Goal: Task Accomplishment & Management: Use online tool/utility

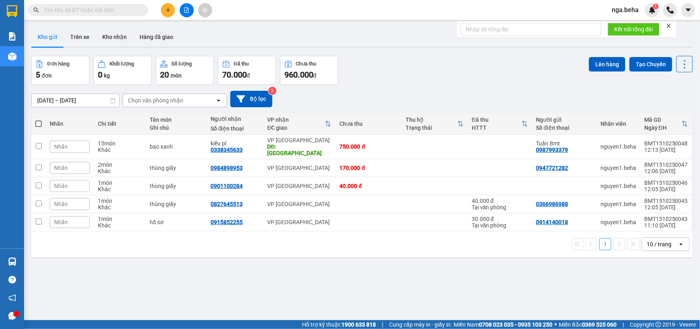
click at [120, 10] on input "text" at bounding box center [91, 10] width 95 height 9
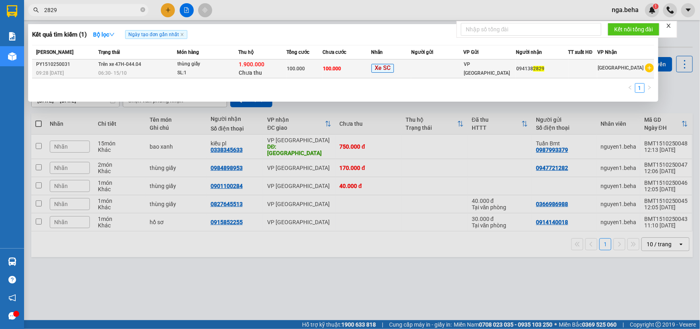
type input "2829"
click at [353, 65] on td "100.000" at bounding box center [347, 68] width 48 height 19
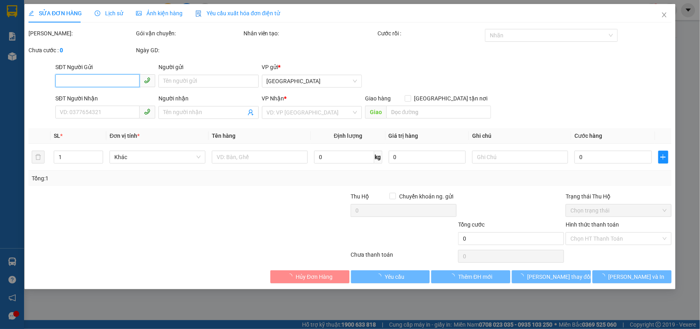
type input "0941382829"
type input "100.000"
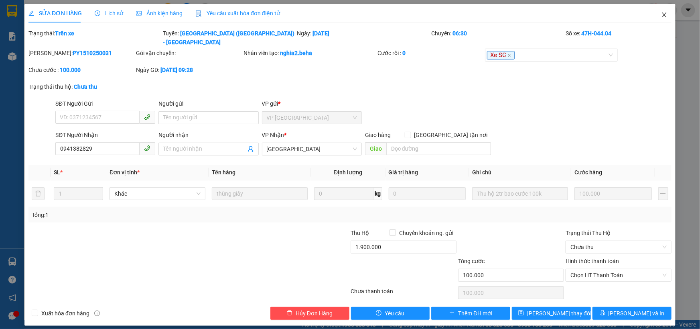
click at [666, 10] on span "Close" at bounding box center [664, 15] width 22 height 22
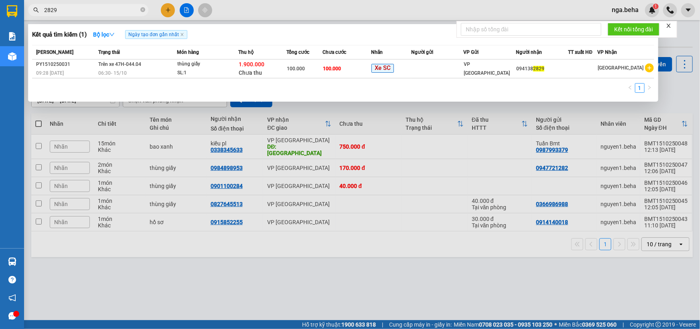
click at [112, 8] on input "2829" at bounding box center [91, 10] width 95 height 9
